Goal: Task Accomplishment & Management: Manage account settings

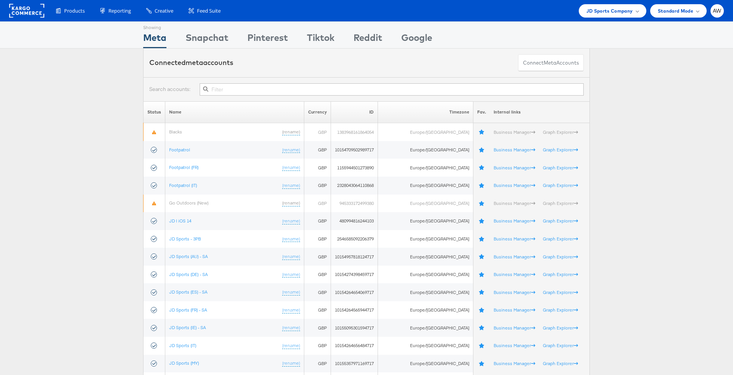
click at [320, 89] on input "text" at bounding box center [392, 89] width 384 height 12
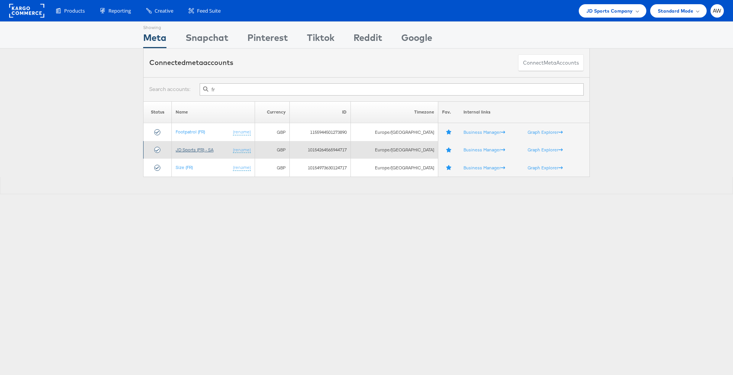
type input "fr"
click at [206, 147] on link "JD Sports (FR) - SA" at bounding box center [195, 150] width 38 height 6
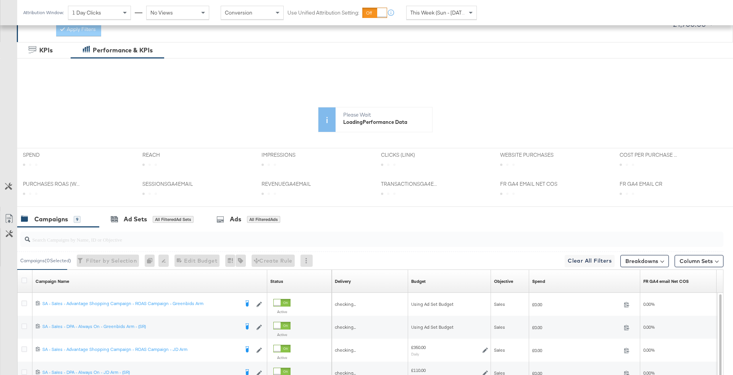
scroll to position [118, 0]
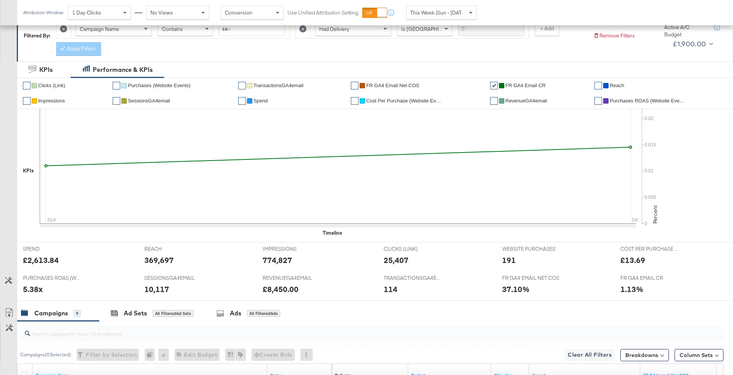
click at [432, 13] on span "This Week (Sun - [DATE])" at bounding box center [439, 12] width 57 height 7
